Goal: Task Accomplishment & Management: Manage account settings

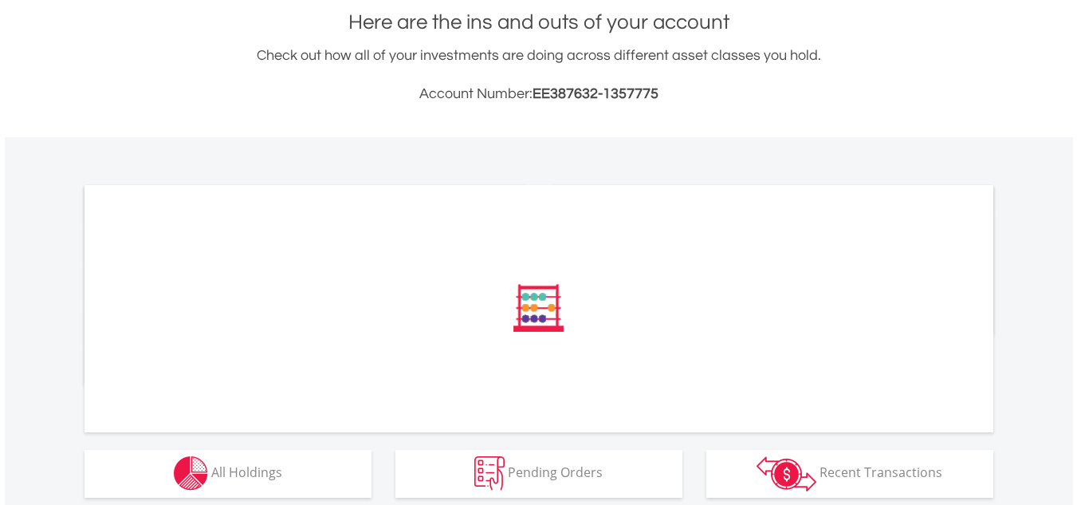
drag, startPoint x: 1084, startPoint y: 157, endPoint x: 1088, endPoint y: 308, distance: 150.7
click at [1076, 308] on html "My Investments Invest Now New Listings Sell My Recurring Investments Pending Or…" at bounding box center [538, 216] width 1077 height 1145
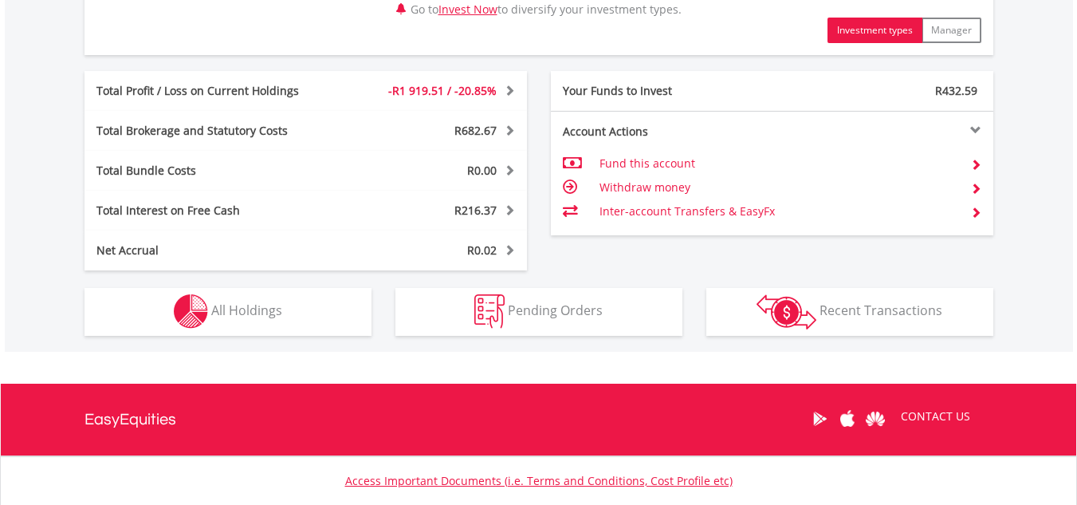
scroll to position [908, 0]
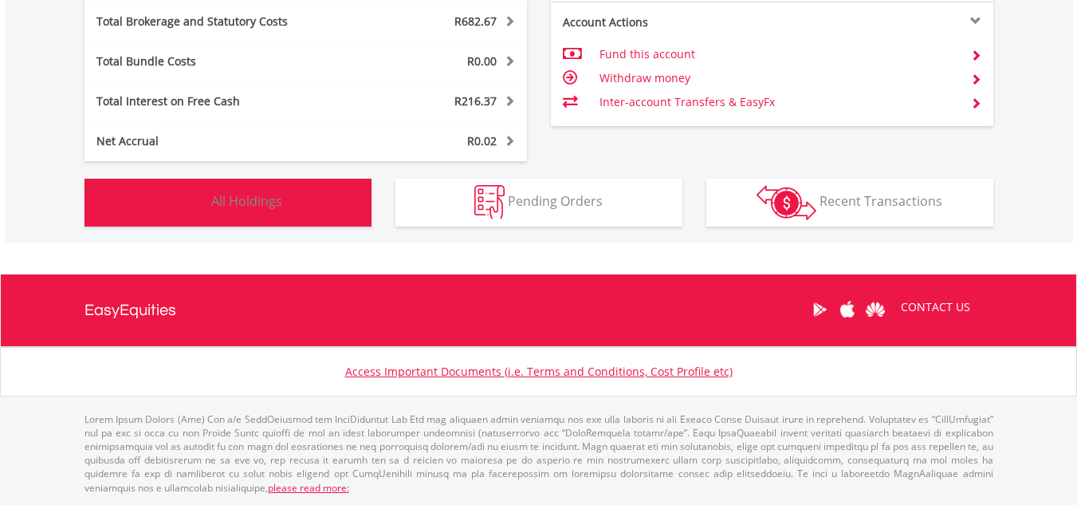
click at [340, 211] on button "Holdings All Holdings" at bounding box center [227, 203] width 287 height 48
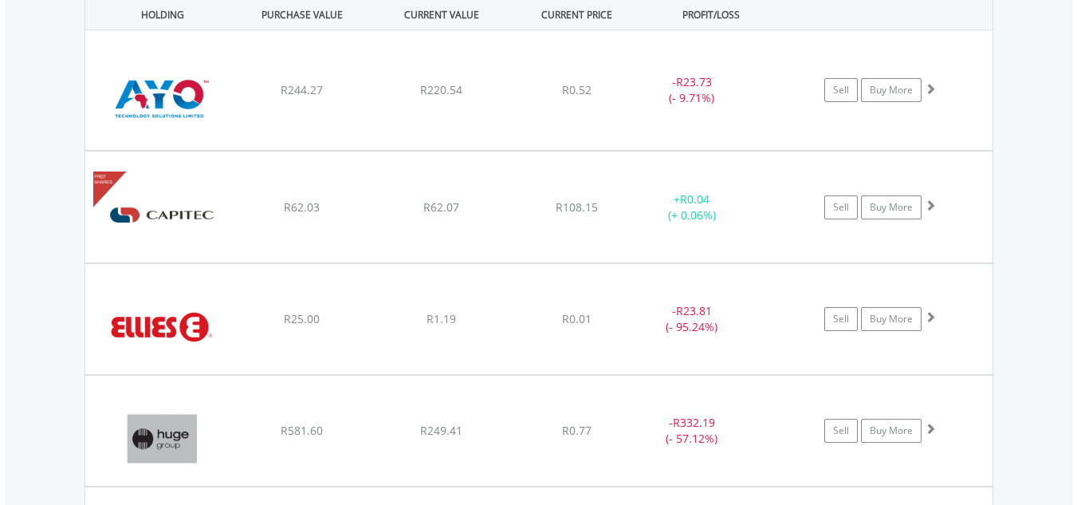
scroll to position [1236, 0]
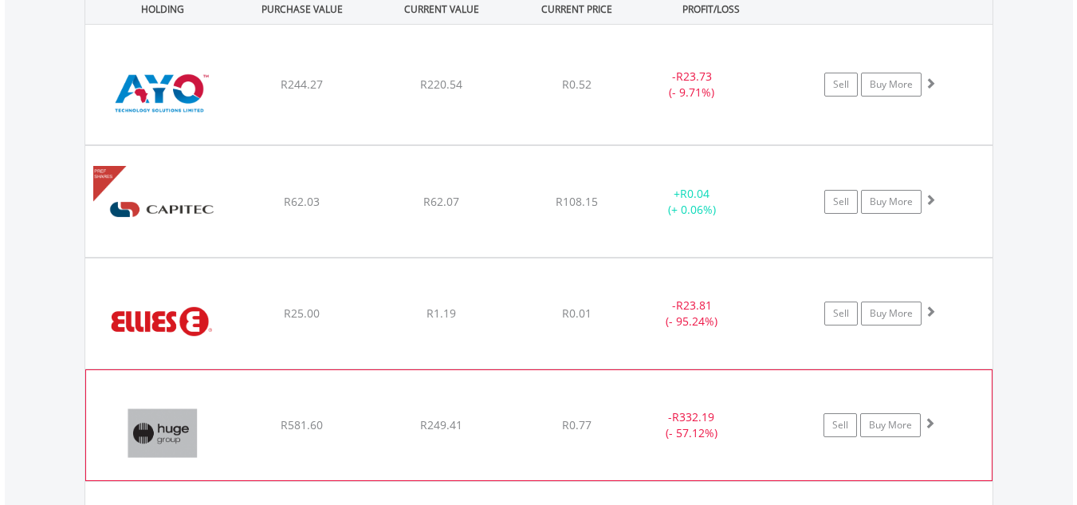
click at [701, 423] on span "R332.19" at bounding box center [693, 416] width 42 height 15
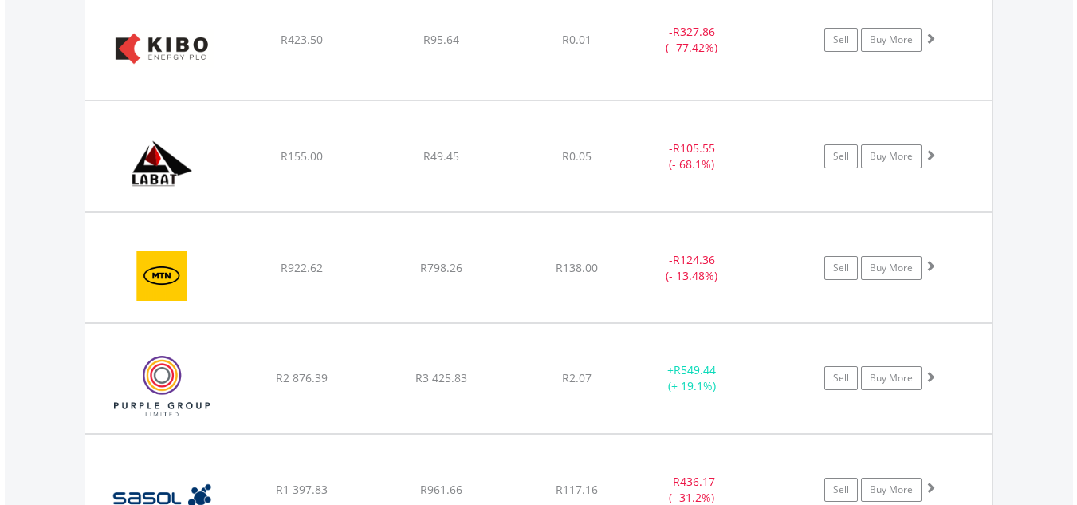
scroll to position [2052, 0]
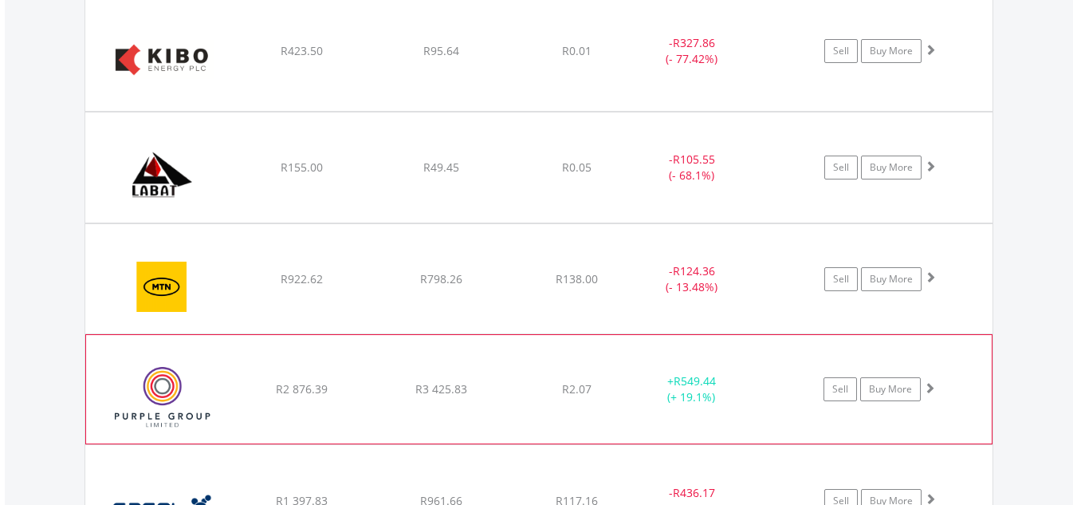
click at [710, 406] on div "﻿ Purple Group Limited R2 876.39 R3 425.83 R2.07 + R549.44 (+ 19.1%) Sell Buy M…" at bounding box center [538, 389] width 905 height 108
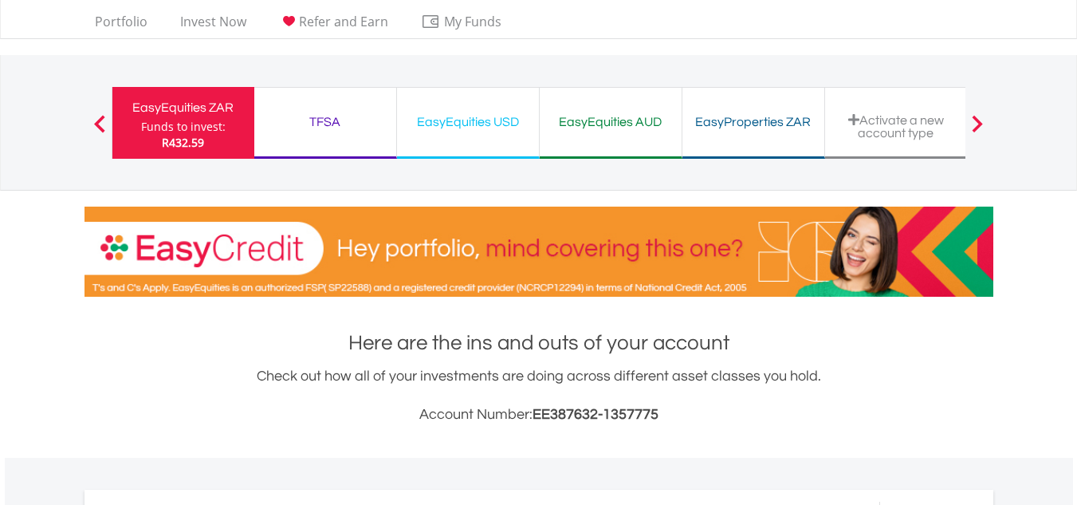
scroll to position [0, 0]
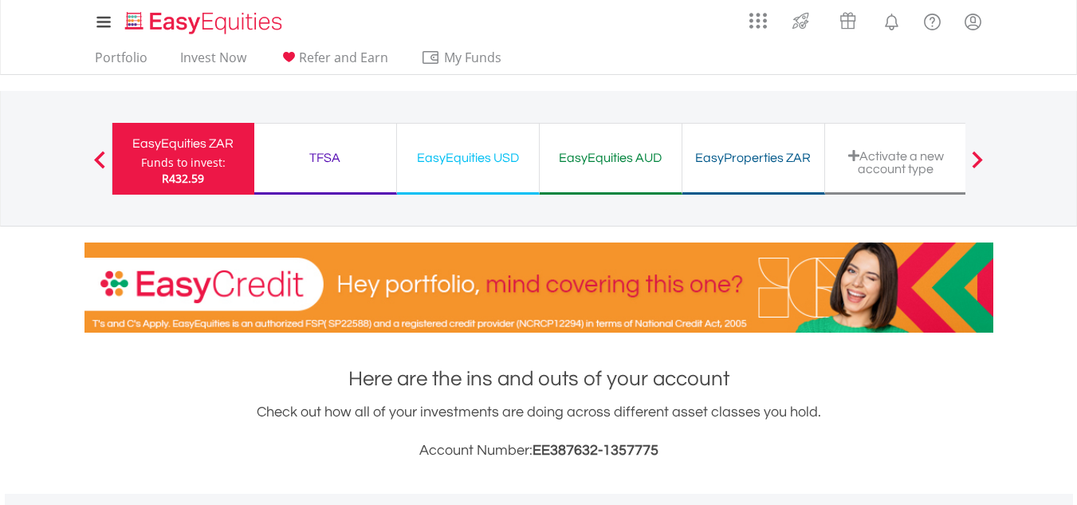
click at [493, 154] on div "EasyEquities USD" at bounding box center [467, 158] width 123 height 22
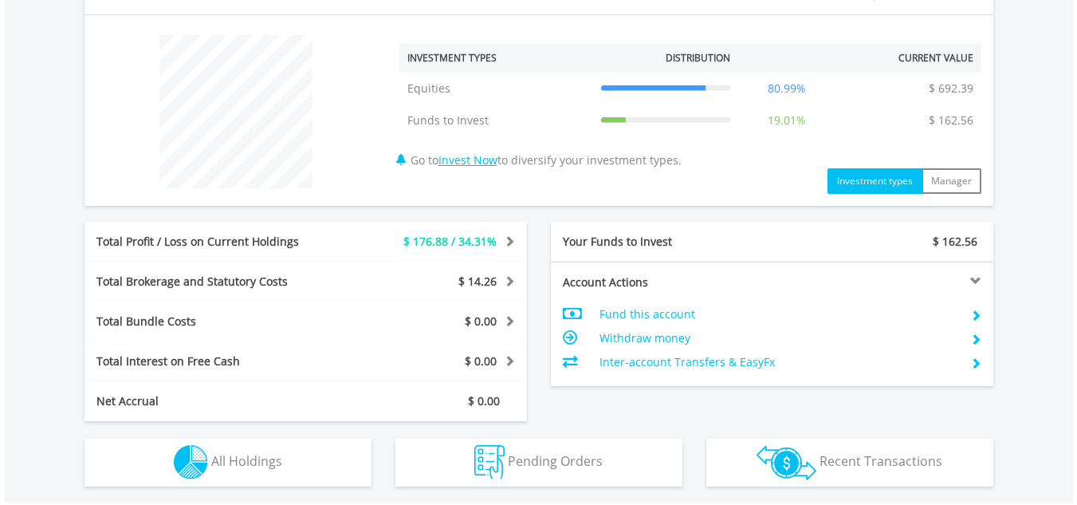
scroll to position [634, 0]
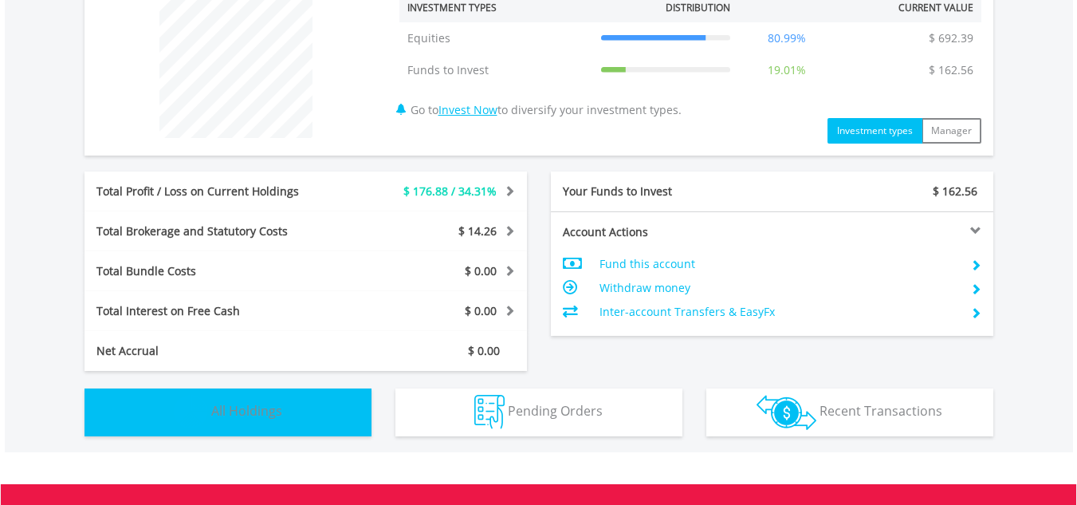
click at [236, 399] on button "Holdings All Holdings" at bounding box center [227, 412] width 287 height 48
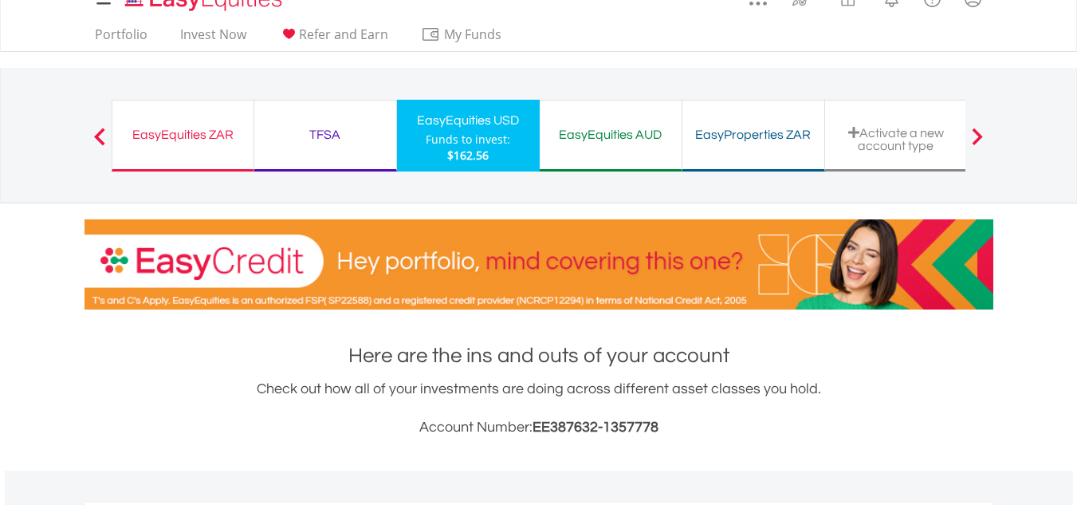
scroll to position [0, 0]
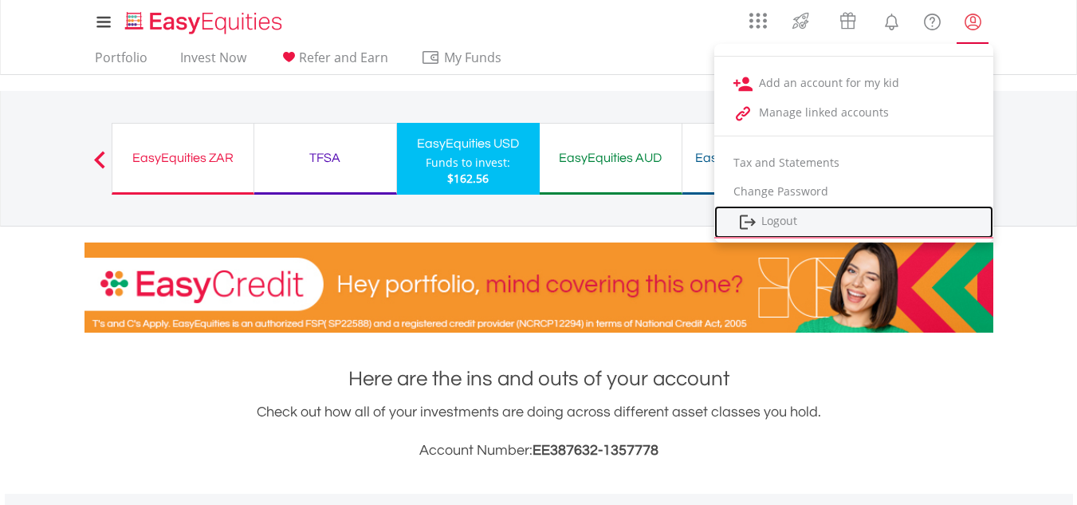
click at [835, 215] on link "Logout" at bounding box center [853, 222] width 279 height 33
